Goal: Information Seeking & Learning: Learn about a topic

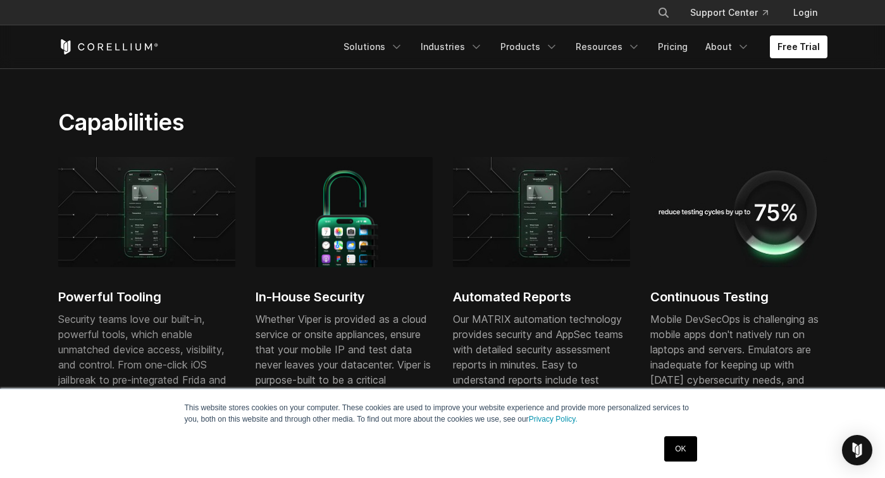
scroll to position [865, 0]
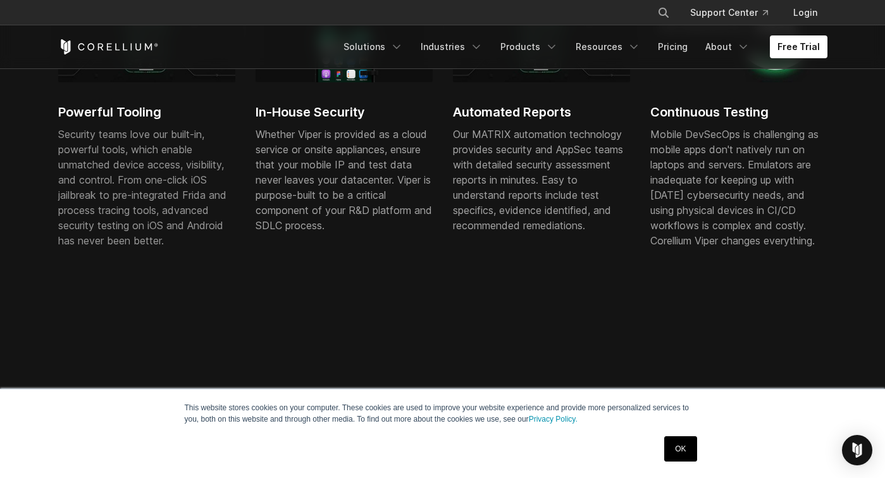
click at [681, 449] on link "OK" at bounding box center [680, 448] width 32 height 25
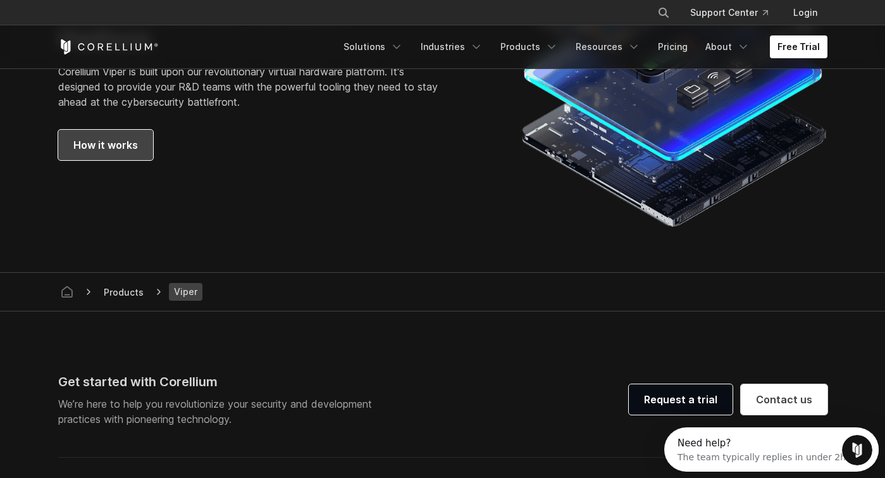
scroll to position [0, 0]
click at [133, 133] on link "How it works" at bounding box center [105, 145] width 95 height 30
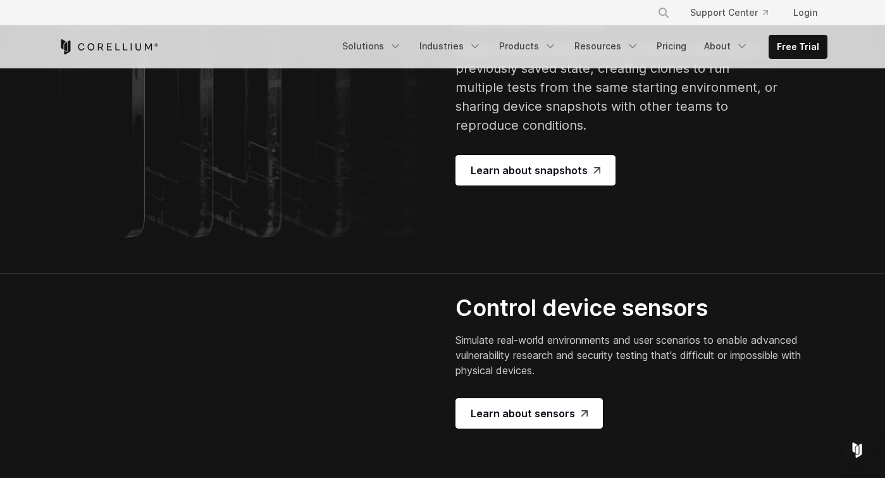
scroll to position [2328, 0]
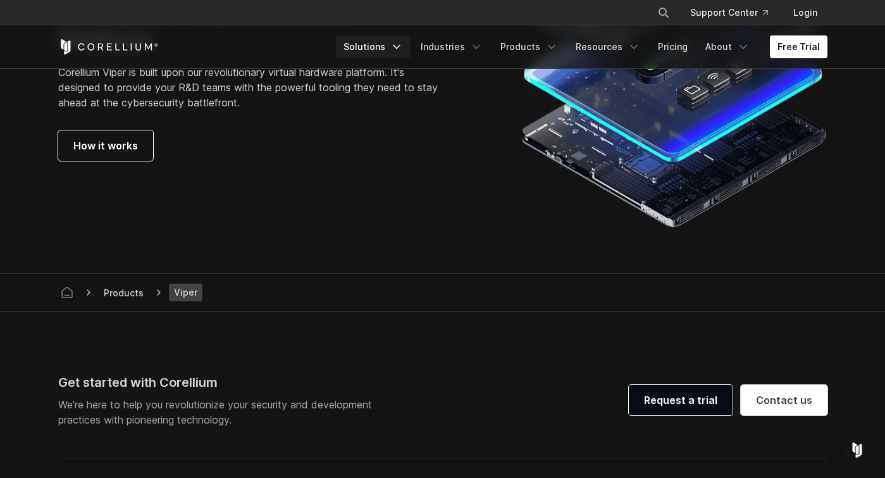
click at [394, 46] on link "Solutions" at bounding box center [373, 46] width 75 height 23
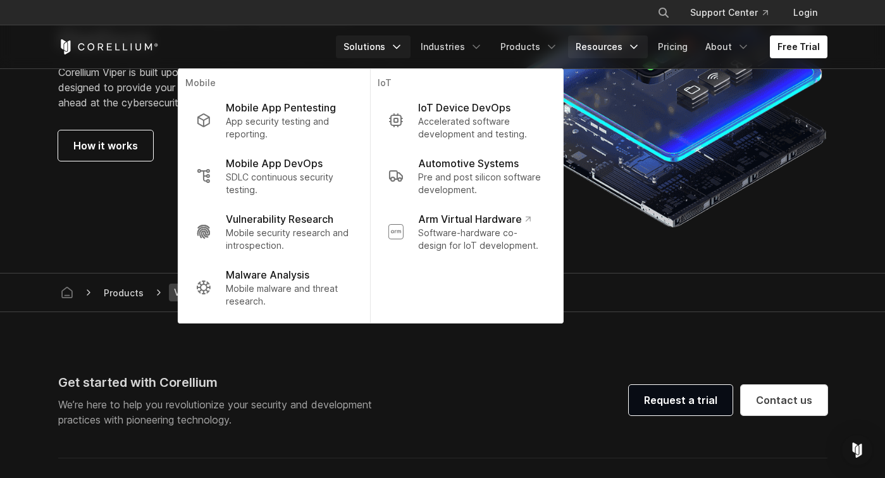
click at [629, 47] on link "Resources" at bounding box center [608, 46] width 80 height 23
